Goal: Navigation & Orientation: Find specific page/section

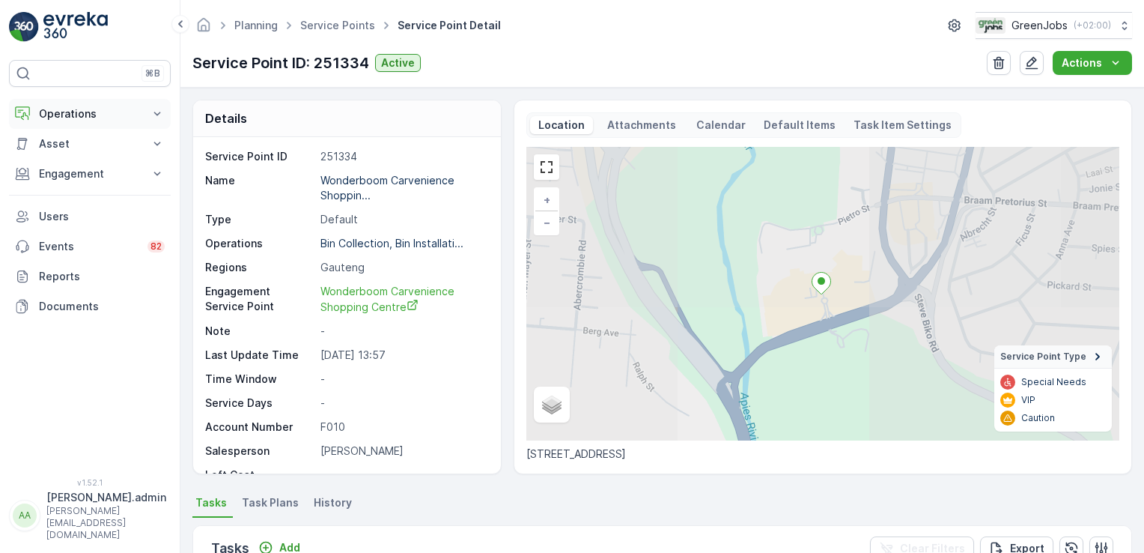
click at [159, 115] on icon at bounding box center [157, 113] width 15 height 15
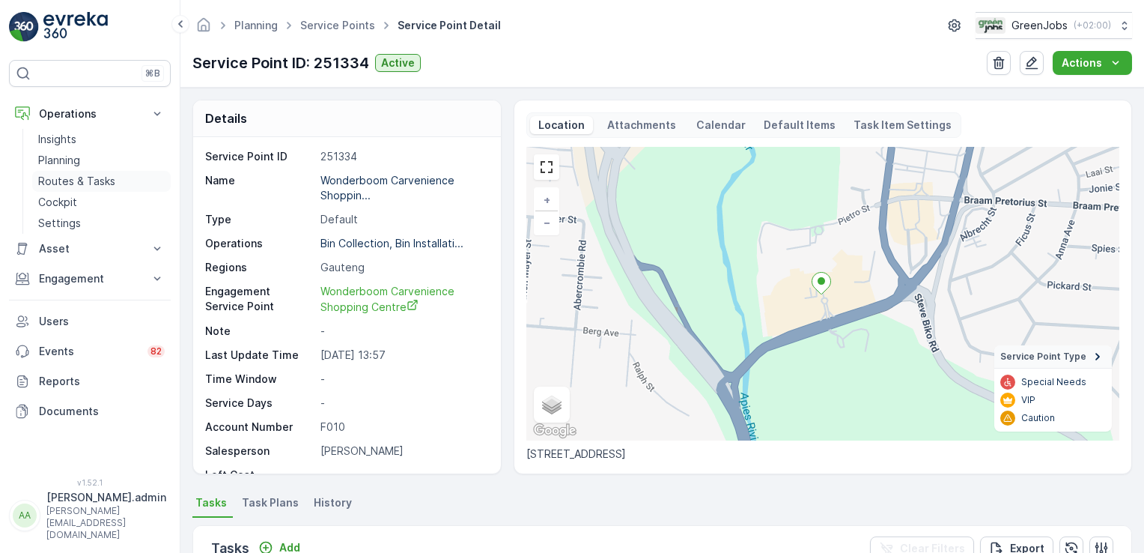
click at [90, 181] on p "Routes & Tasks" at bounding box center [76, 181] width 77 height 15
